Goal: Task Accomplishment & Management: Manage account settings

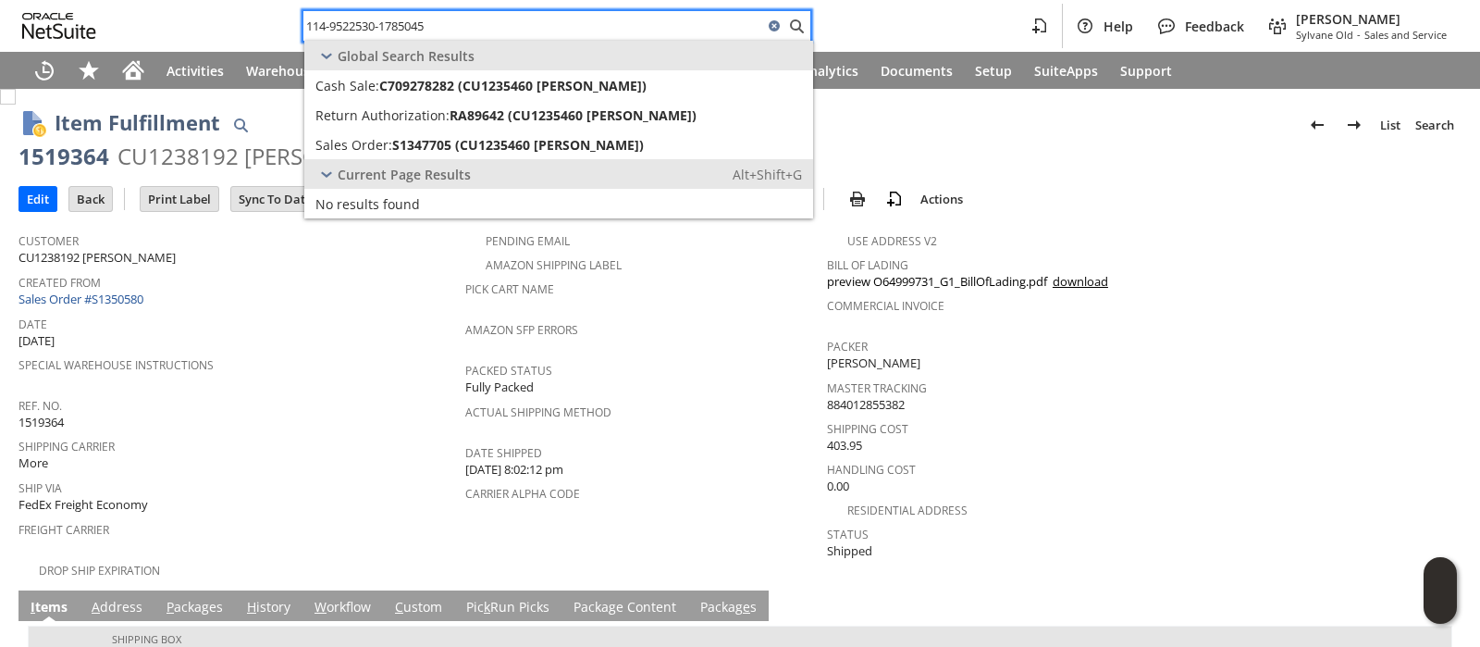
click at [489, 15] on input "114-9522530-1785045" at bounding box center [533, 26] width 460 height 22
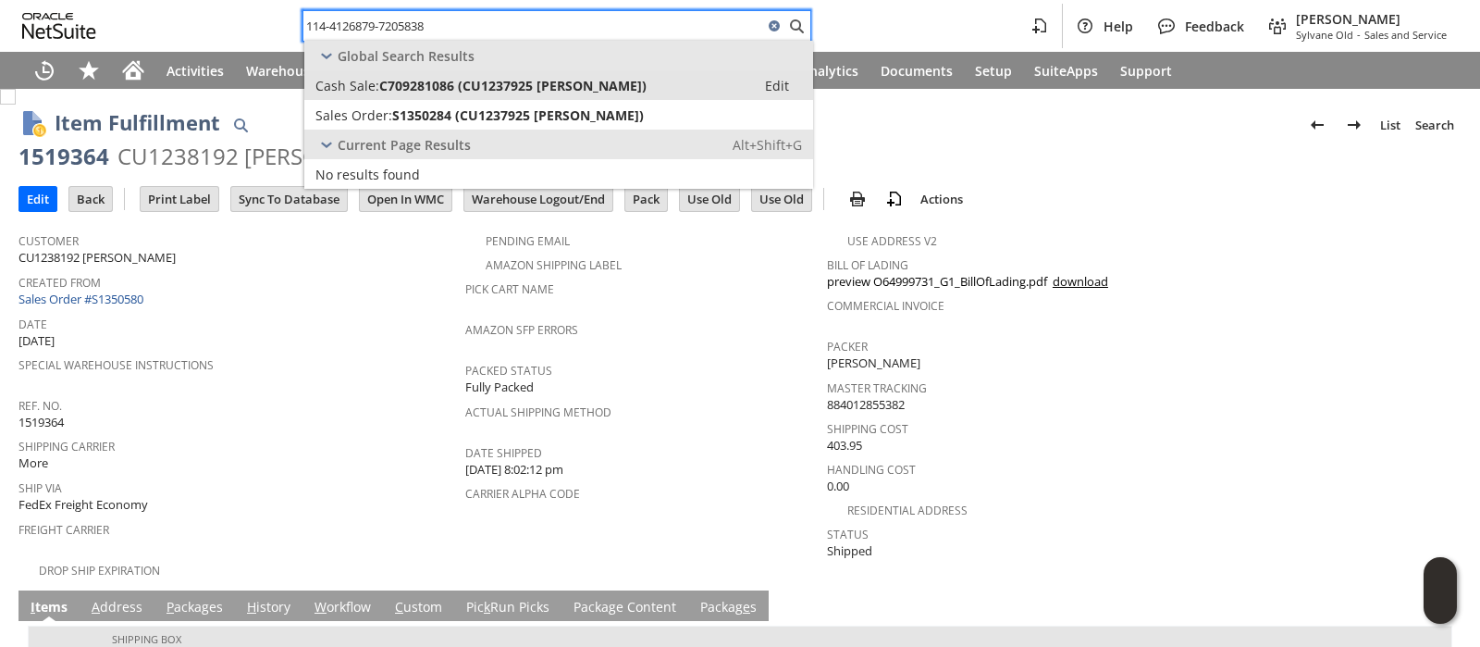
type input "114-4126879-7205838"
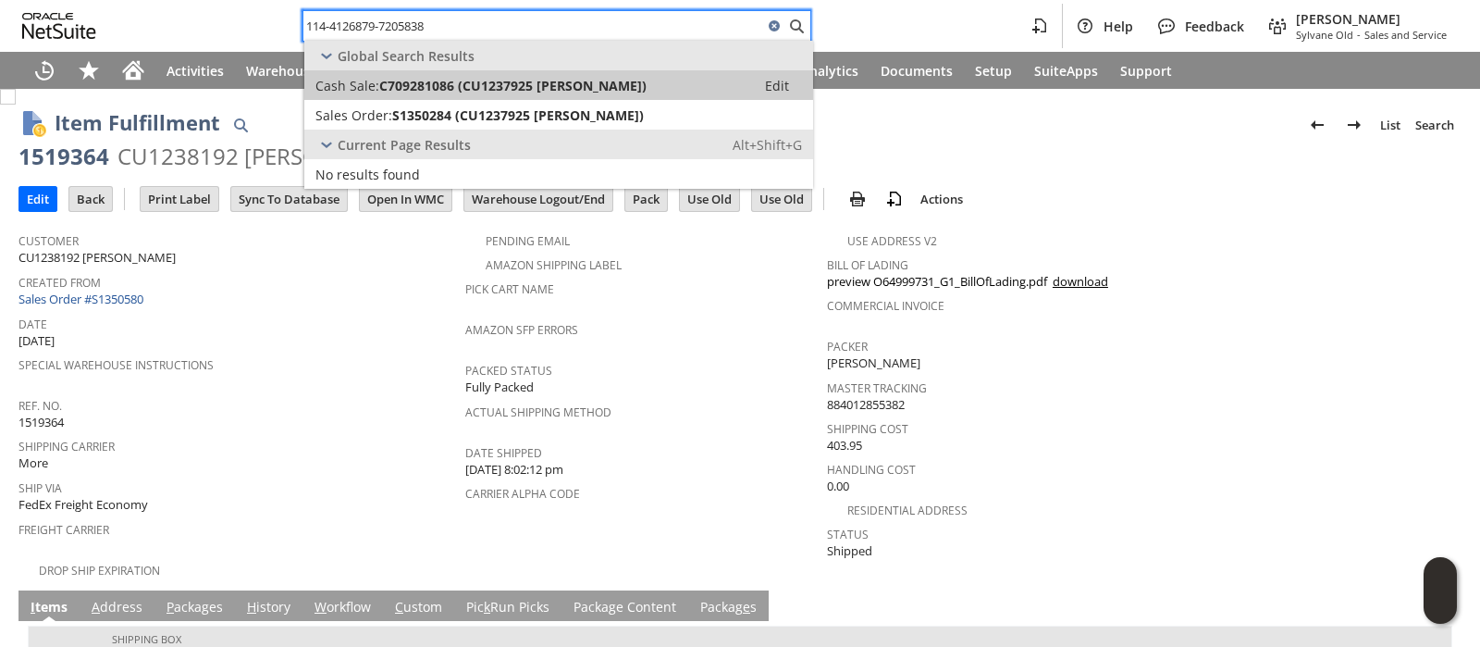
click at [489, 81] on span "C709281086 (CU1237925 [PERSON_NAME])" at bounding box center [512, 86] width 267 height 18
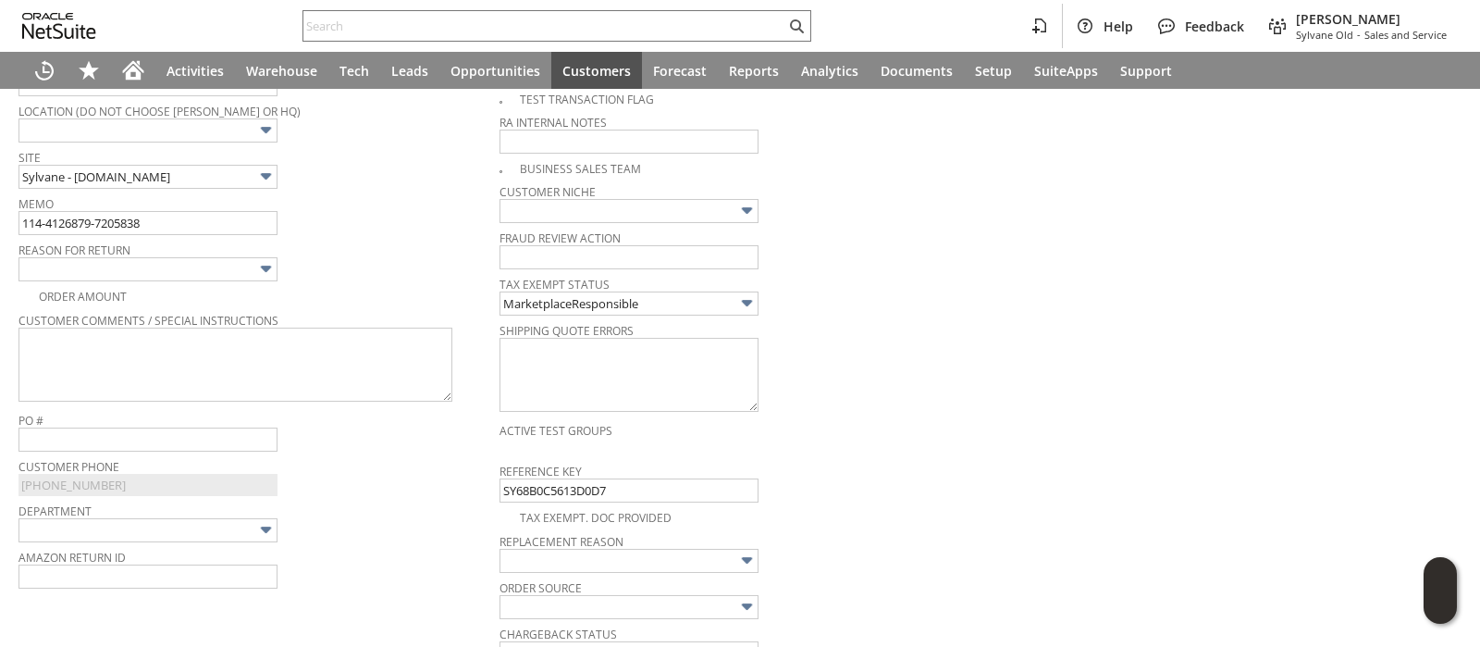
scroll to position [462, 0]
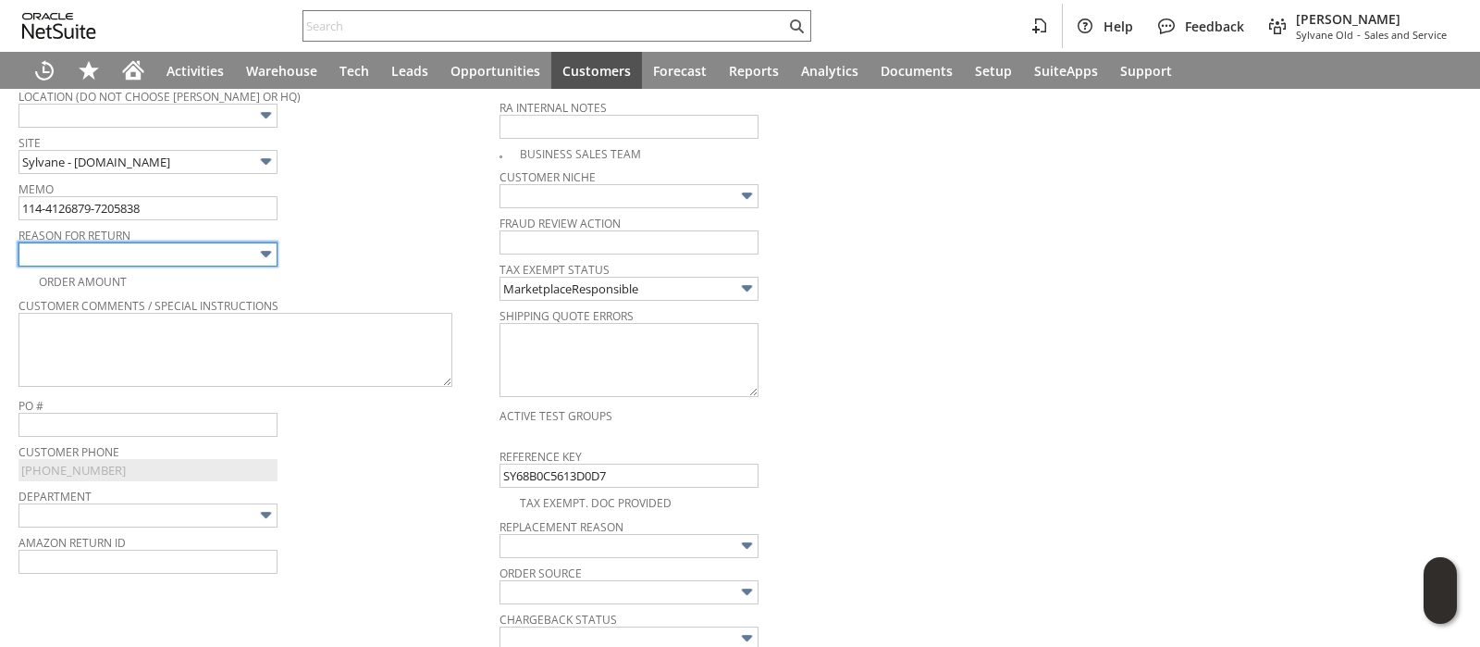
click at [249, 247] on input "text" at bounding box center [148, 254] width 259 height 24
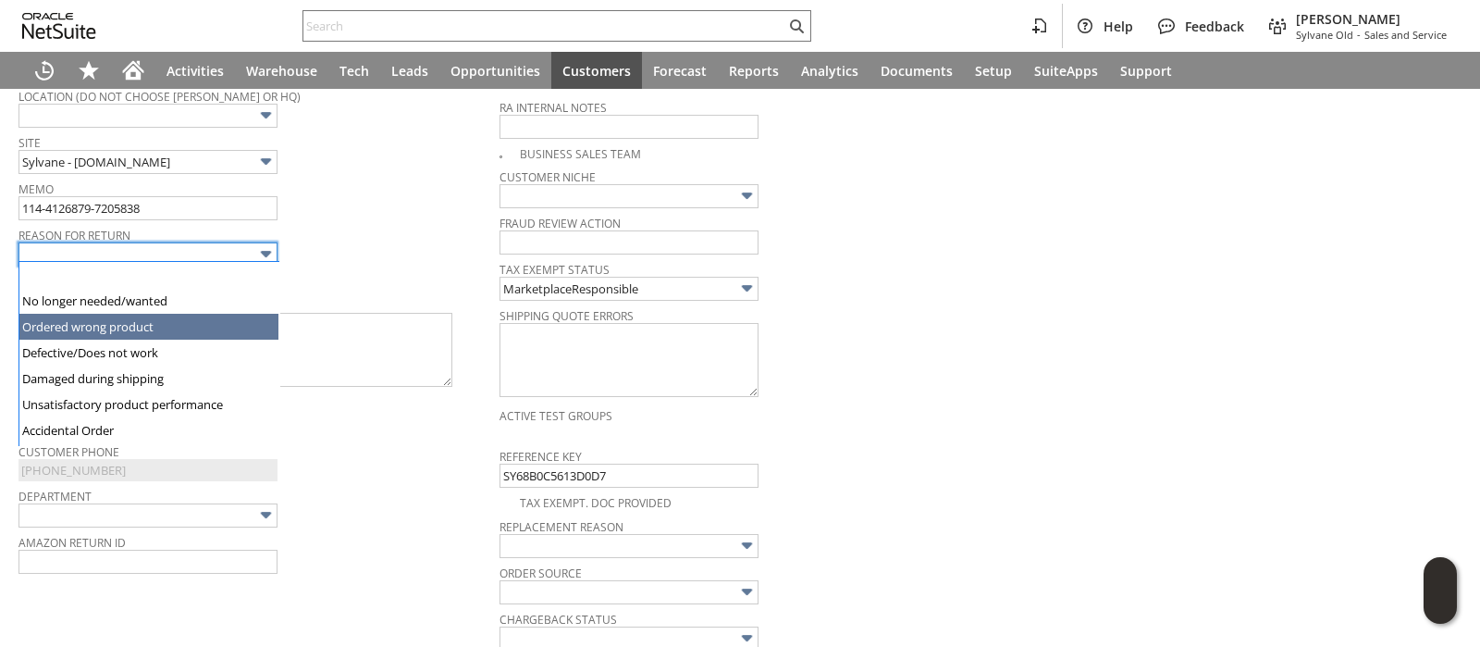
type input "Ordered wrong product"
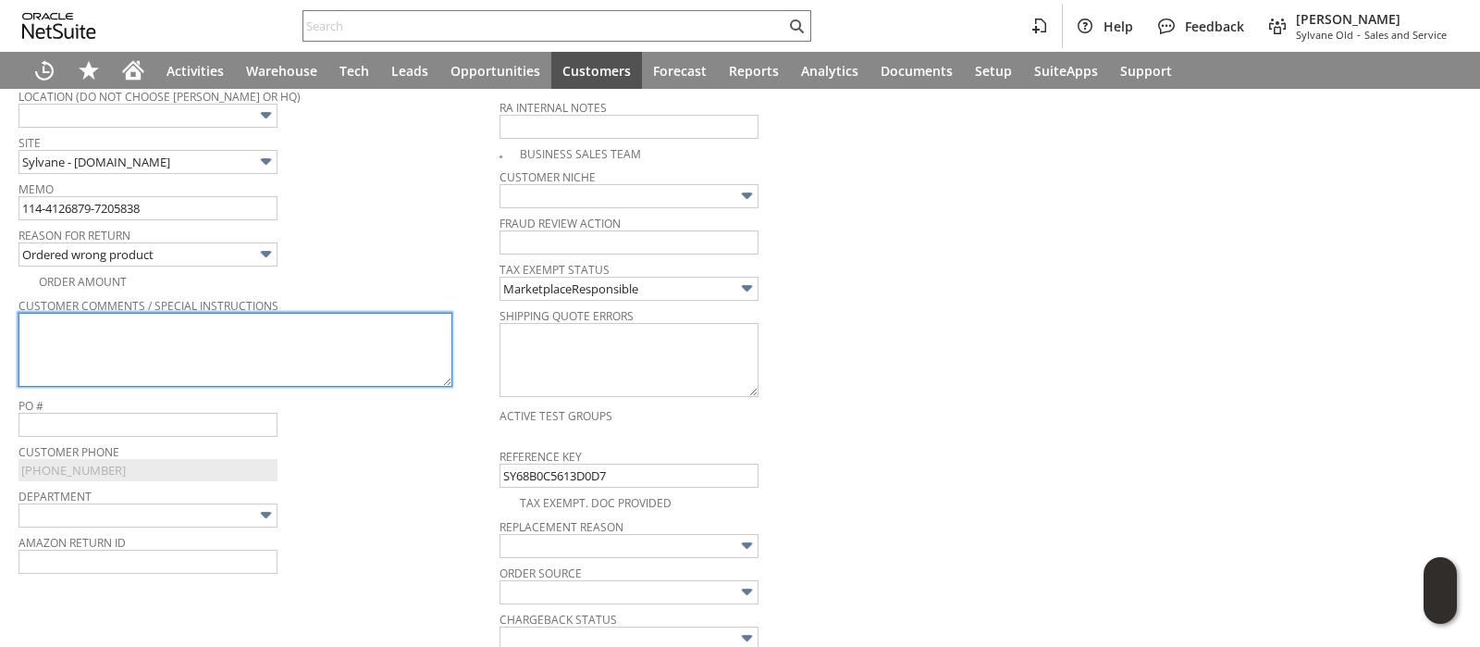
click at [227, 358] on textarea at bounding box center [236, 350] width 434 height 74
paste textarea "i need a larger size"
type textarea "i need a larger size"
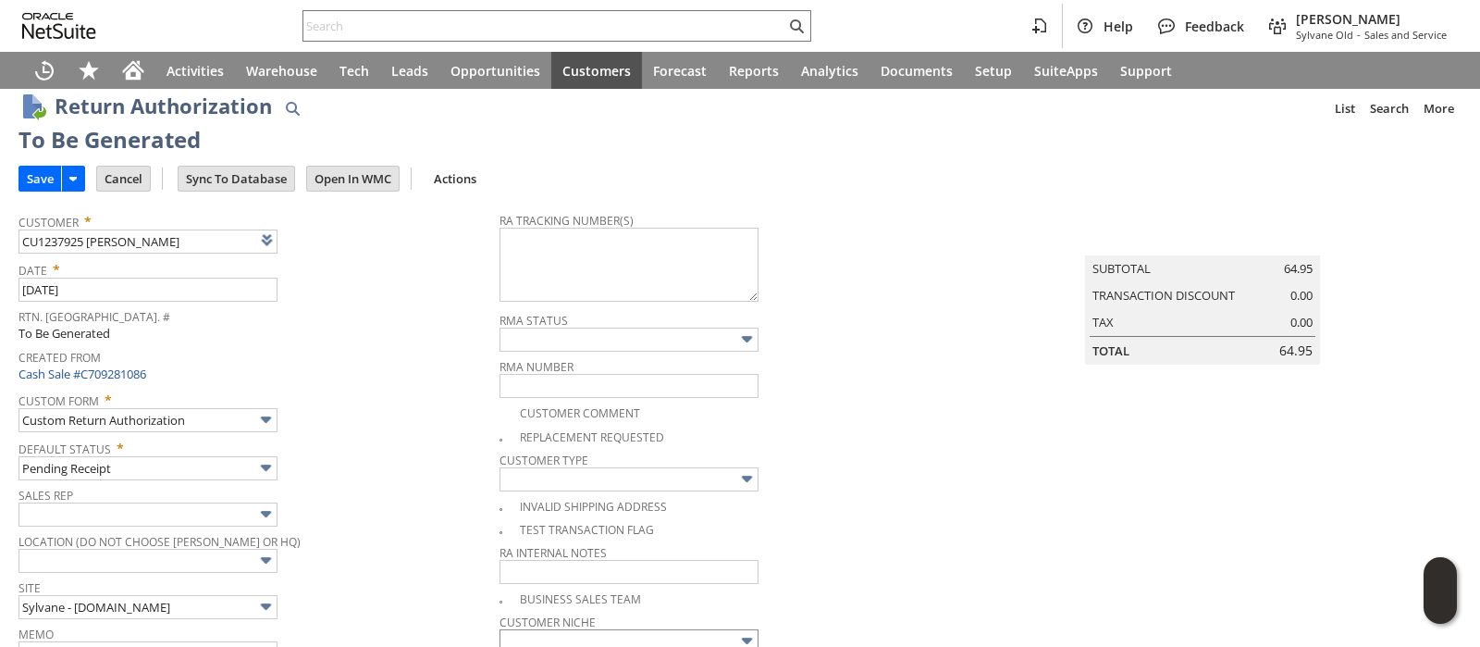
scroll to position [0, 0]
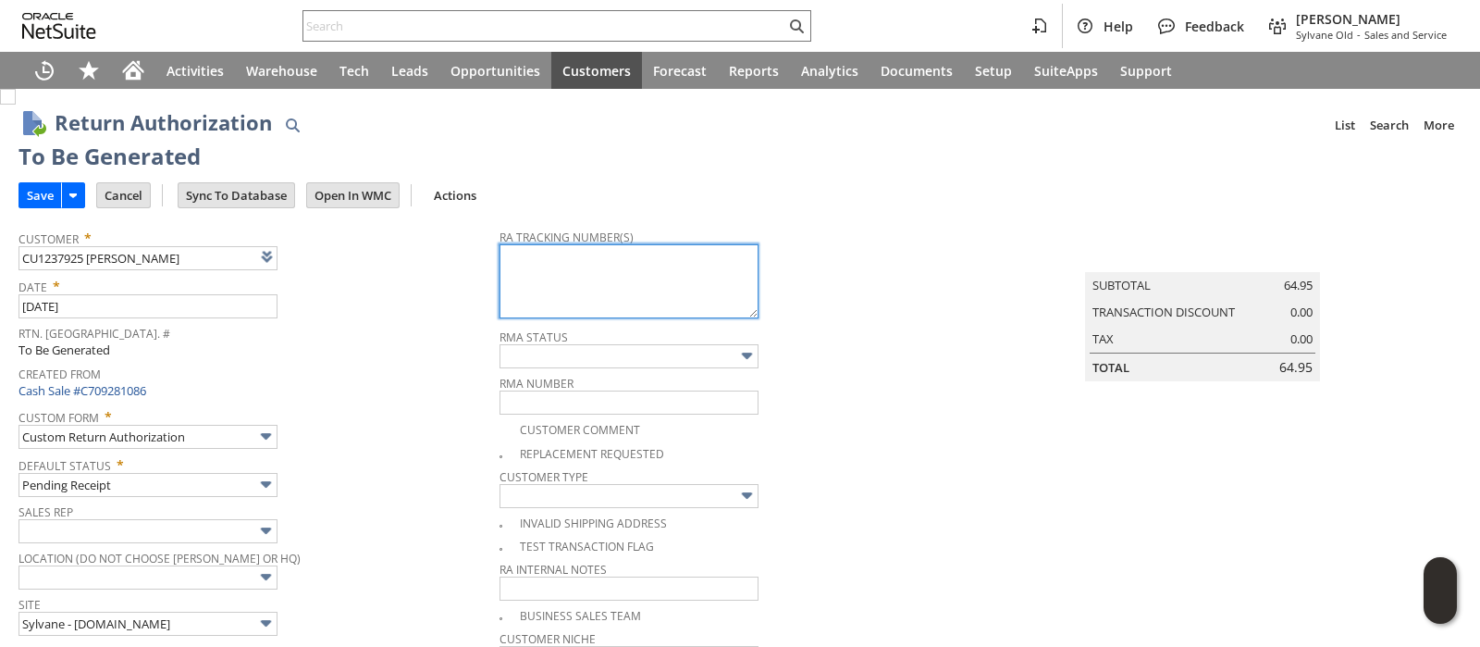
click at [678, 281] on textarea at bounding box center [629, 281] width 259 height 74
paste textarea "1ZR0960D9090952903"
type textarea "1ZR0960D9090952903"
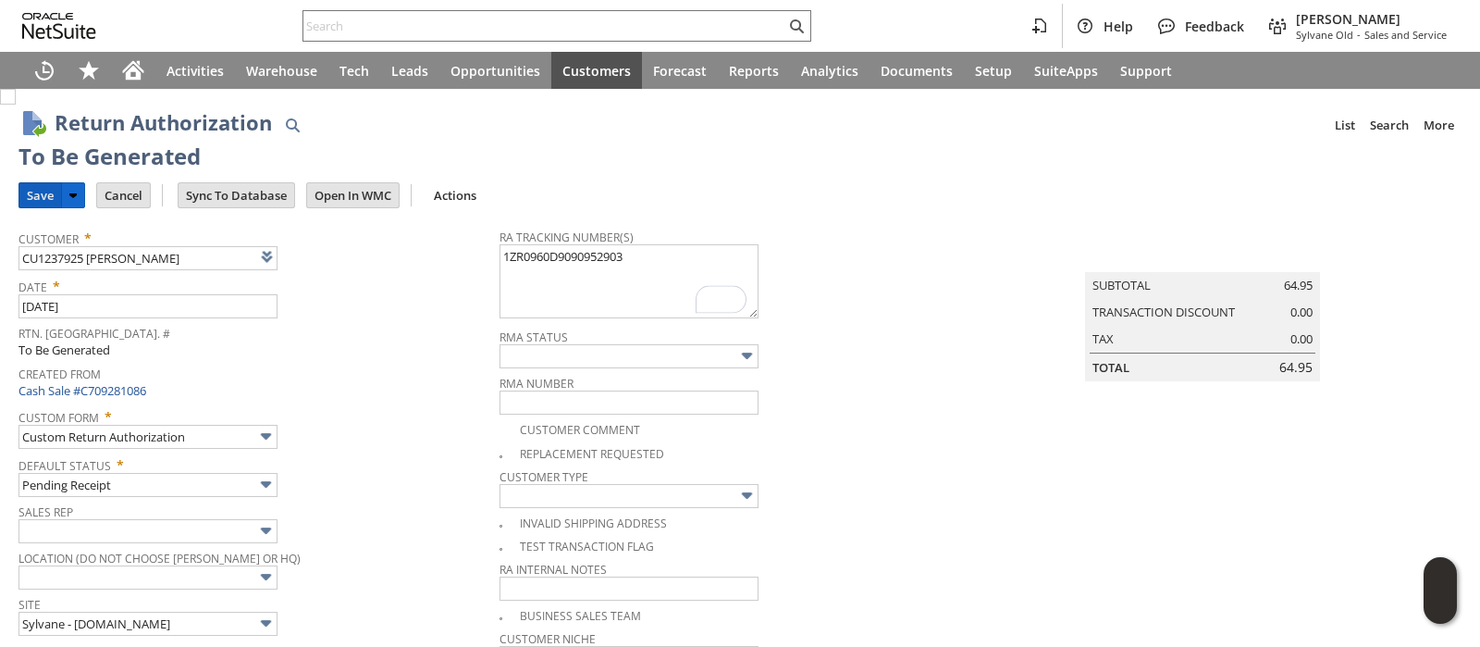
click at [24, 195] on input "Save" at bounding box center [40, 195] width 42 height 24
